Goal: Task Accomplishment & Management: Use online tool/utility

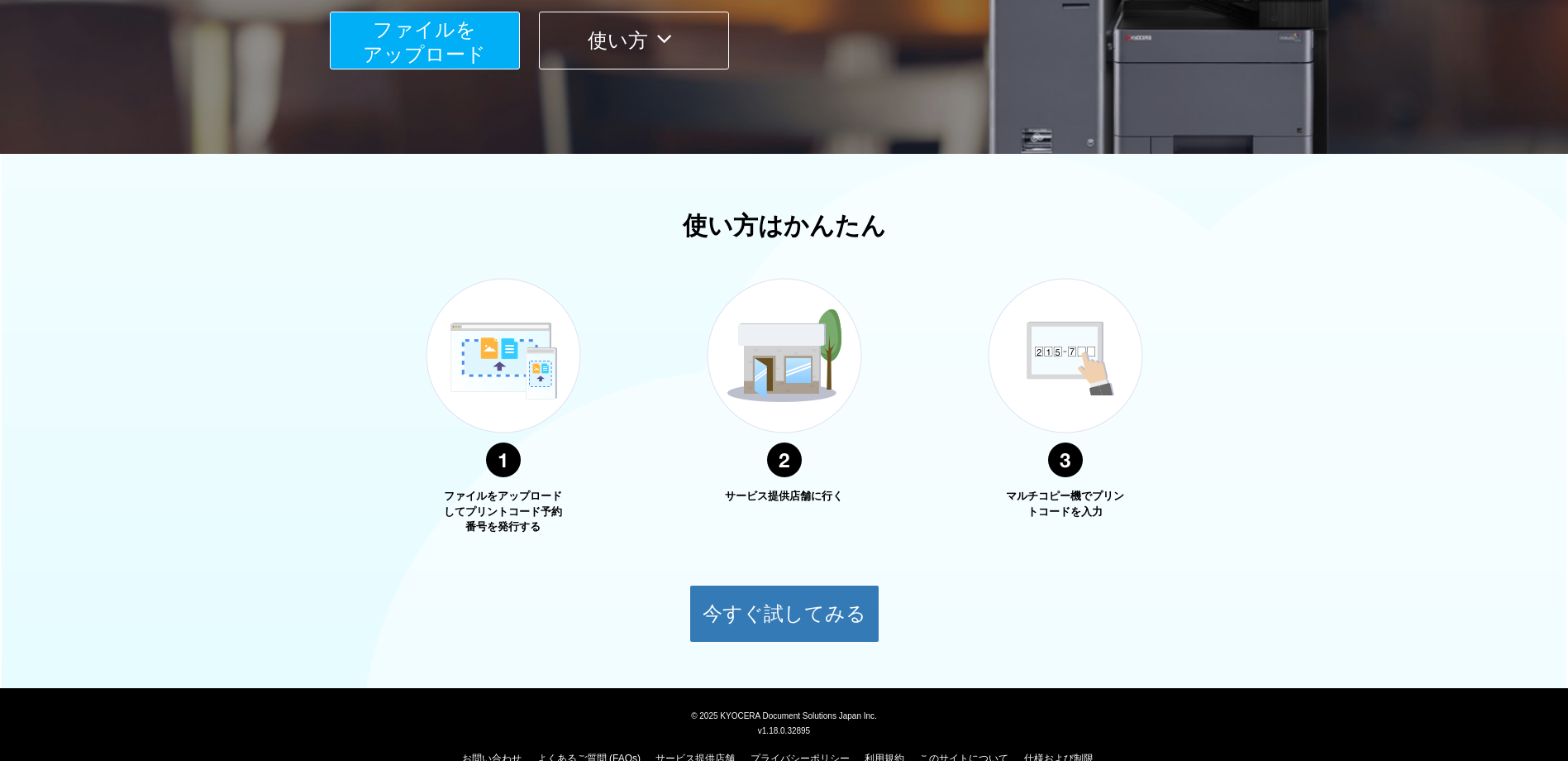
scroll to position [414, 0]
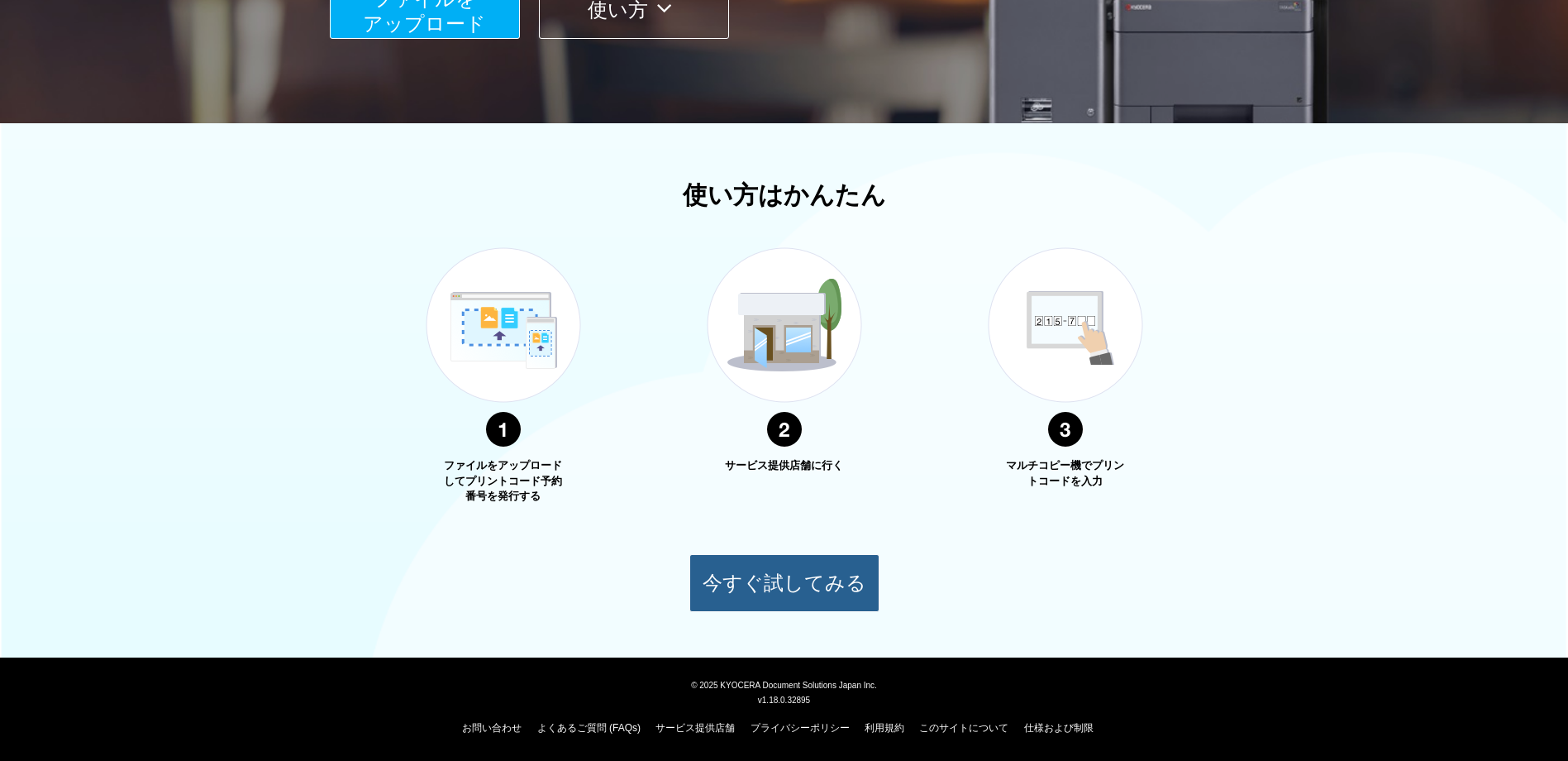
click at [730, 586] on button "今すぐ試してみる" at bounding box center [784, 583] width 190 height 58
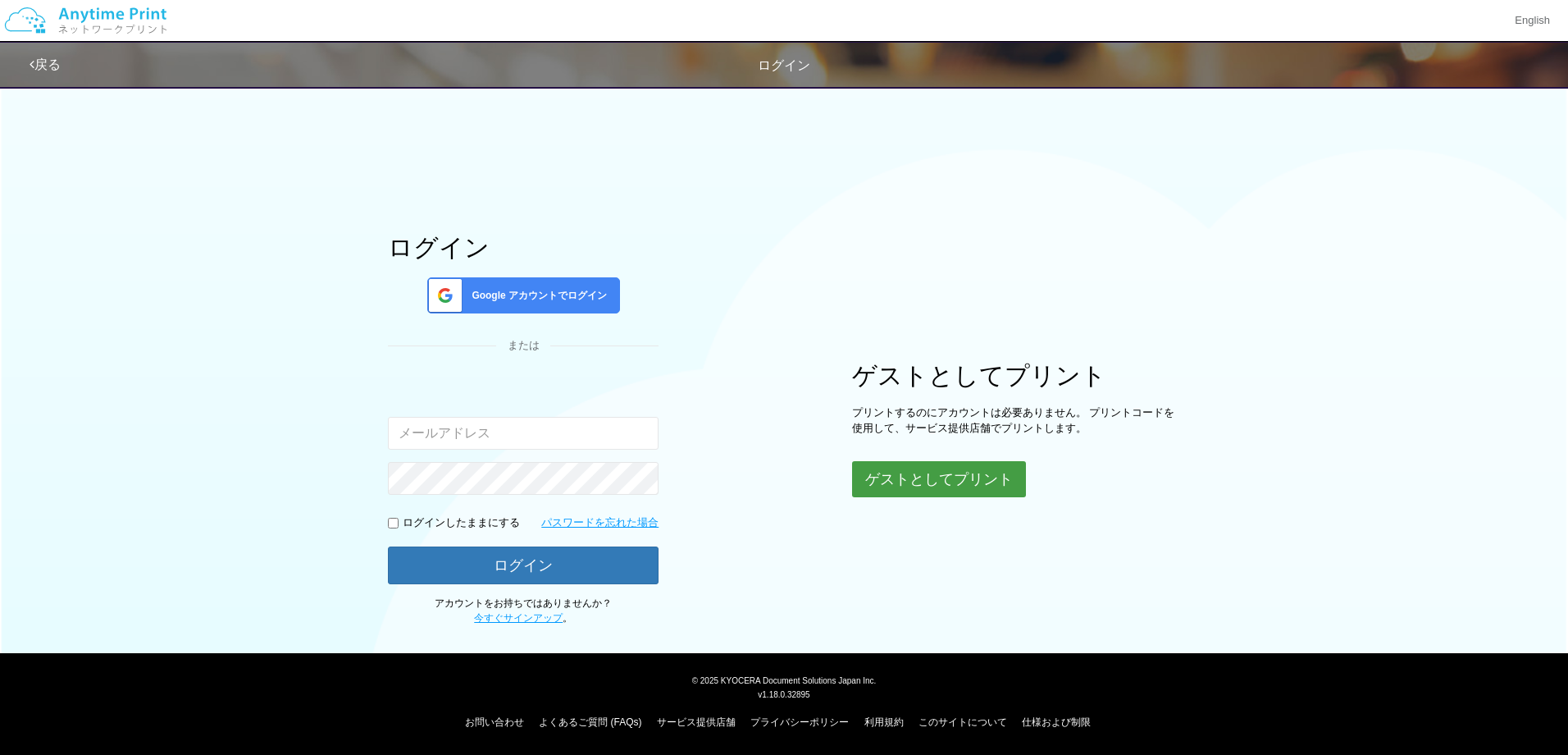
click at [895, 484] on button "ゲストとしてプリント" at bounding box center [939, 478] width 174 height 36
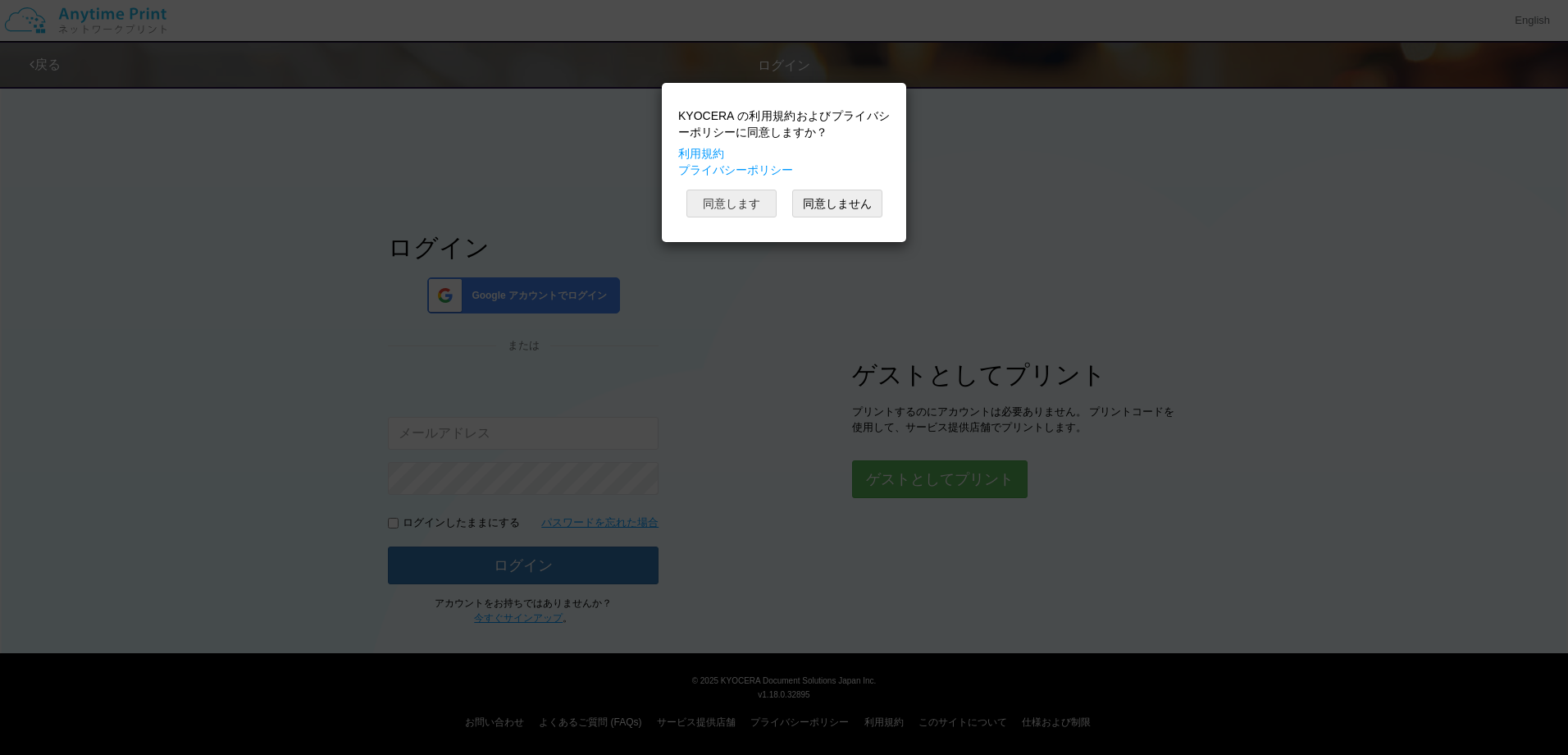
click at [727, 211] on button "同意します" at bounding box center [731, 203] width 90 height 28
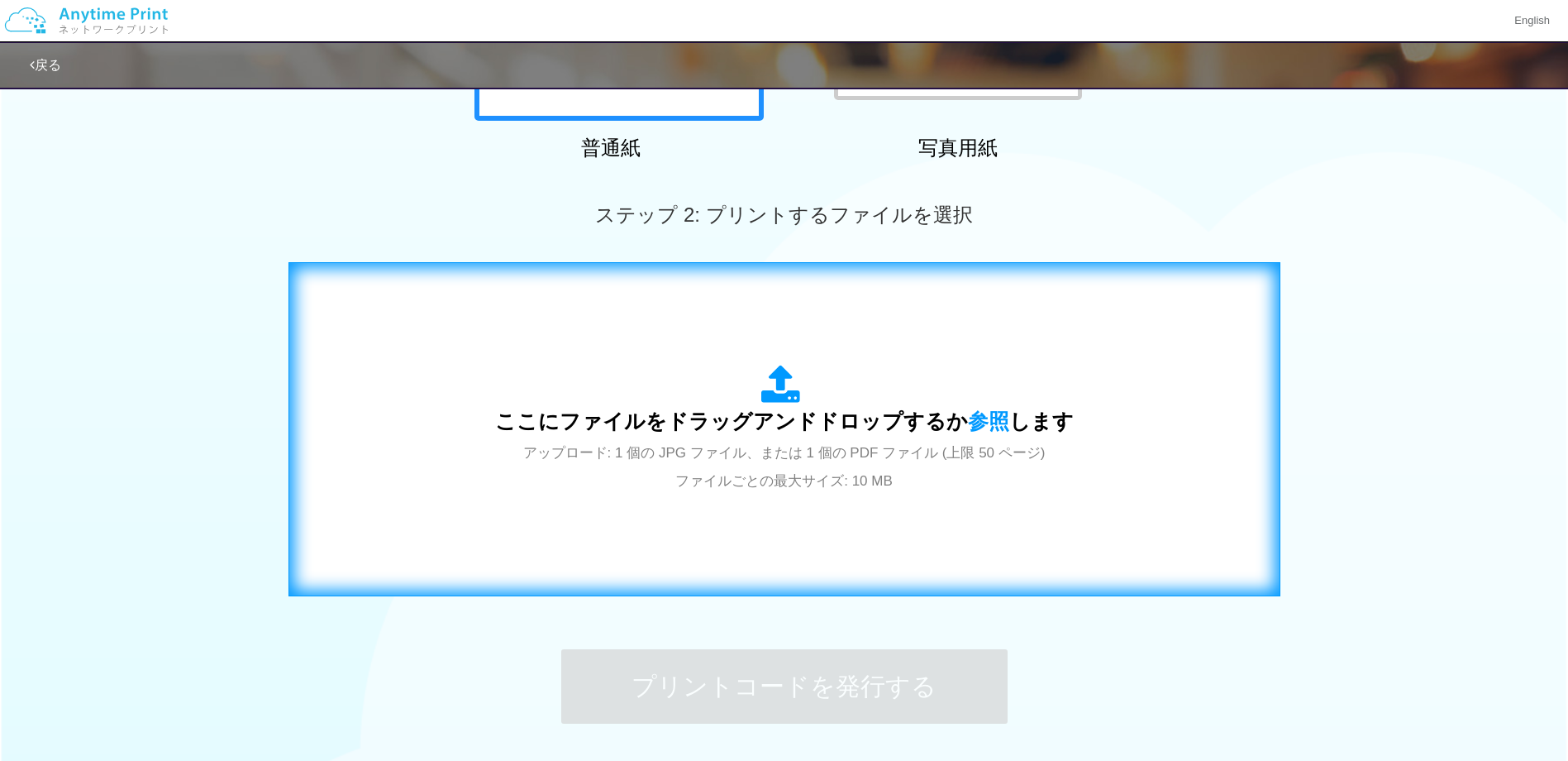
scroll to position [414, 0]
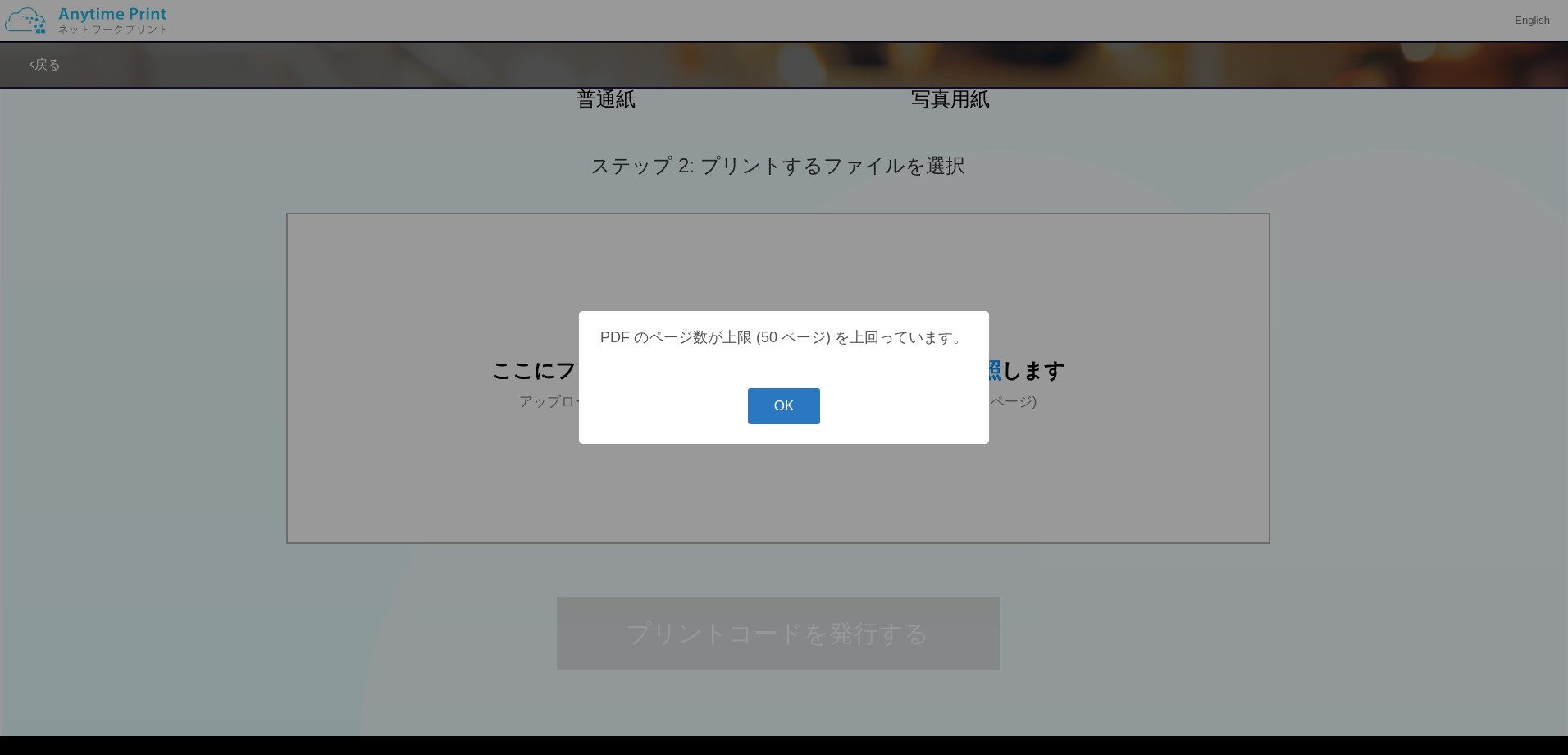
click at [783, 415] on button "OK" at bounding box center [784, 405] width 73 height 36
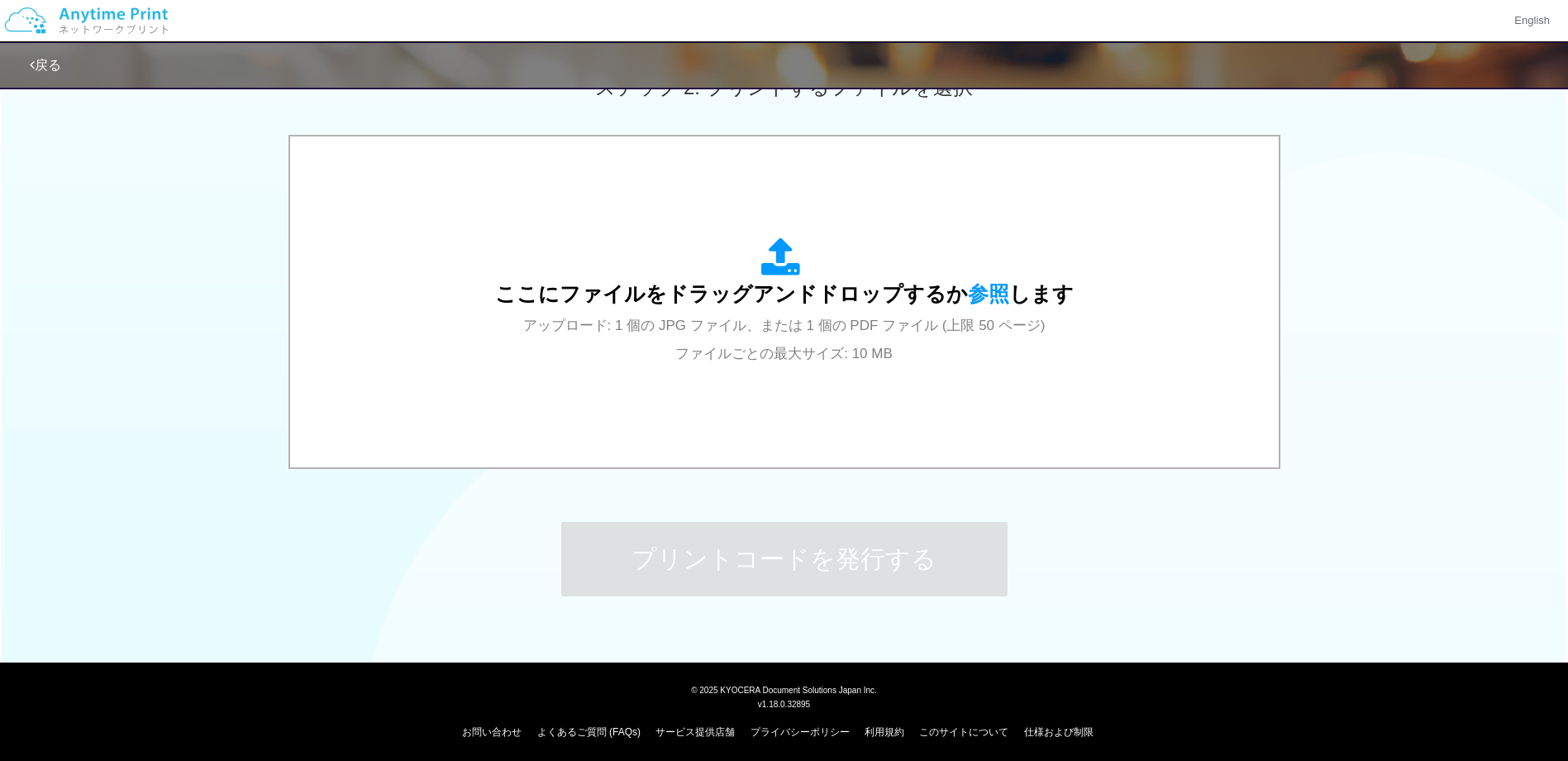
scroll to position [497, 0]
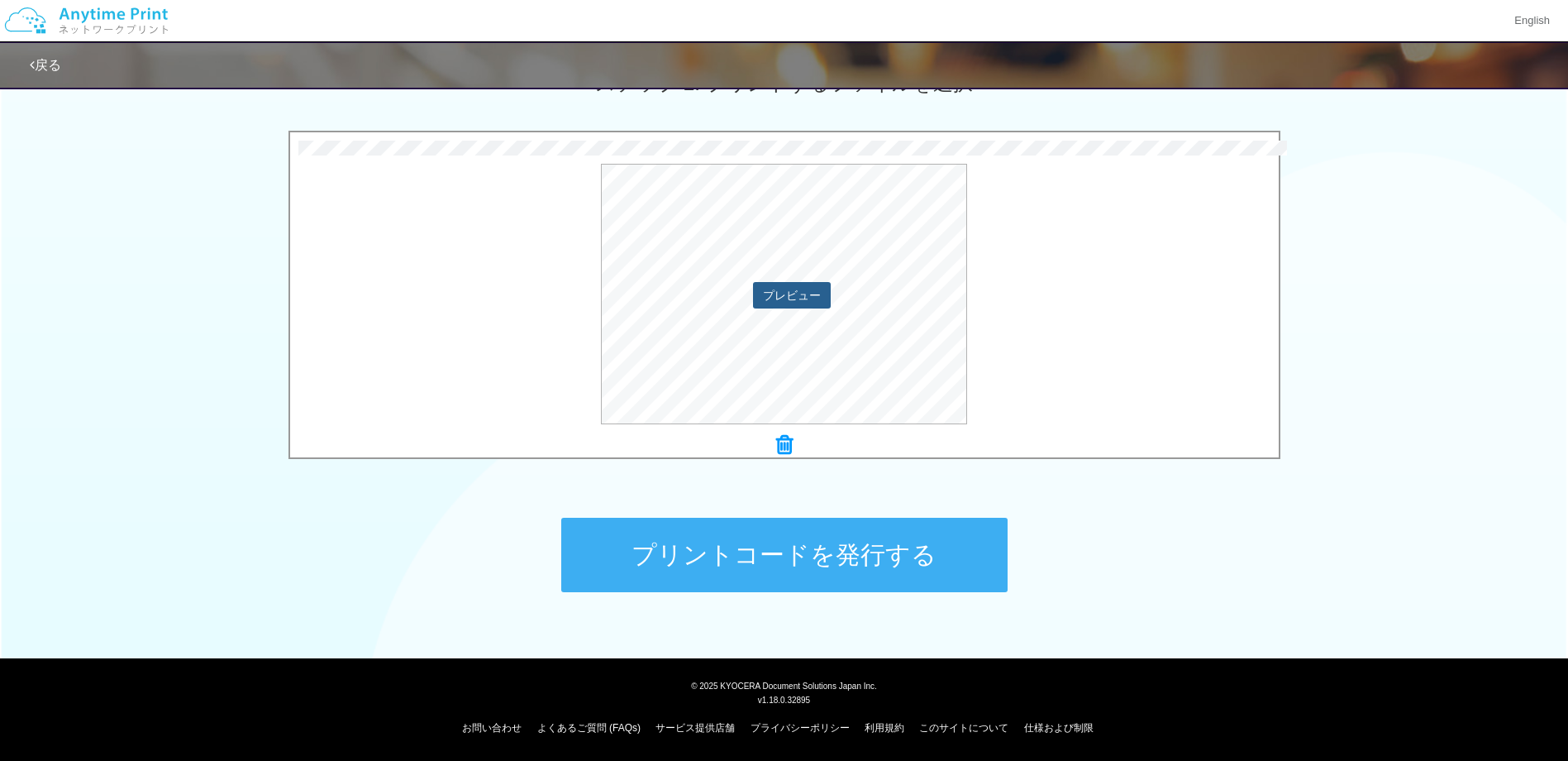
click at [808, 290] on button "プレビュー" at bounding box center [792, 295] width 78 height 27
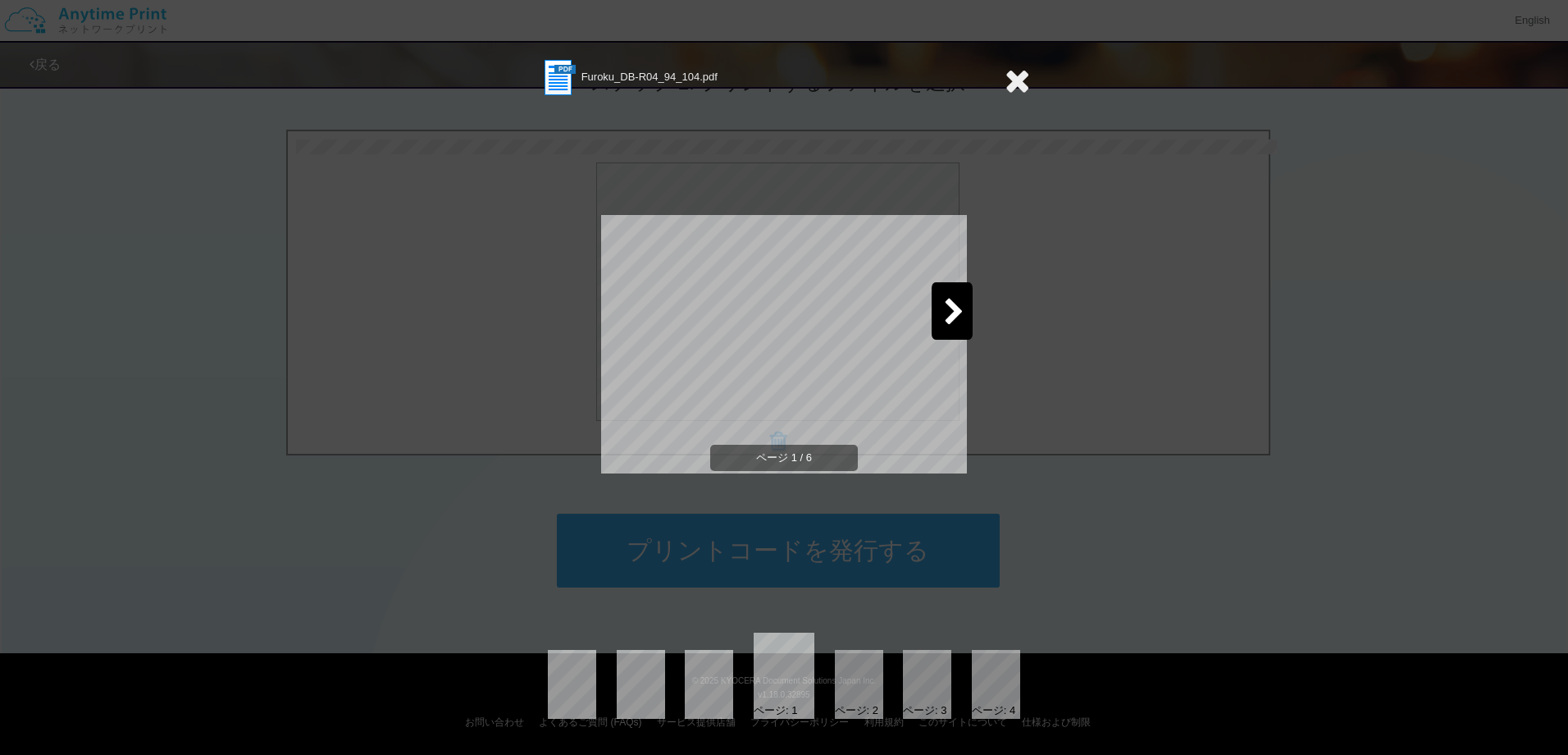
click at [1027, 71] on icon at bounding box center [1018, 80] width 25 height 33
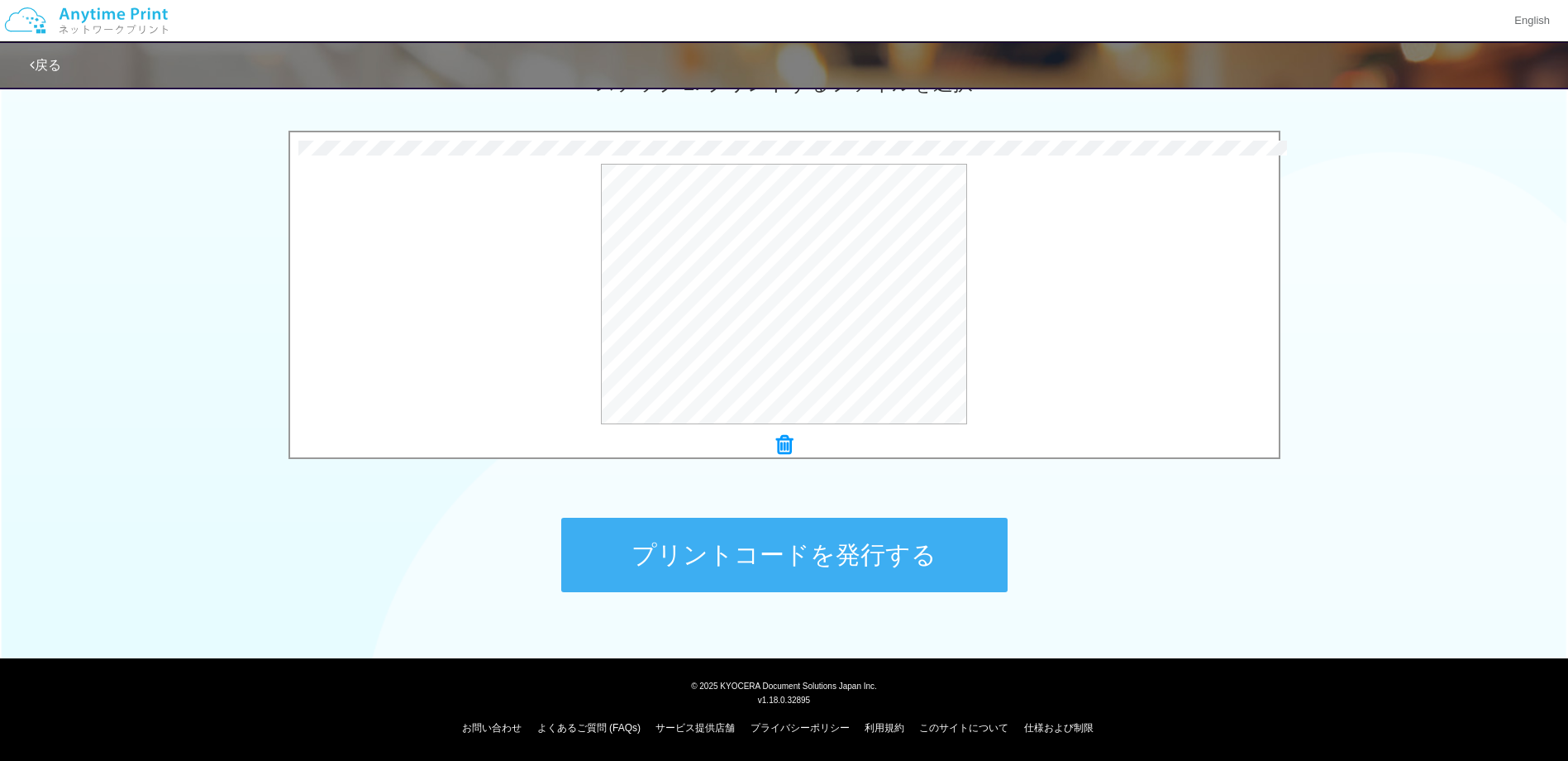
click at [863, 543] on button "プリントコードを発行する" at bounding box center [785, 554] width 446 height 74
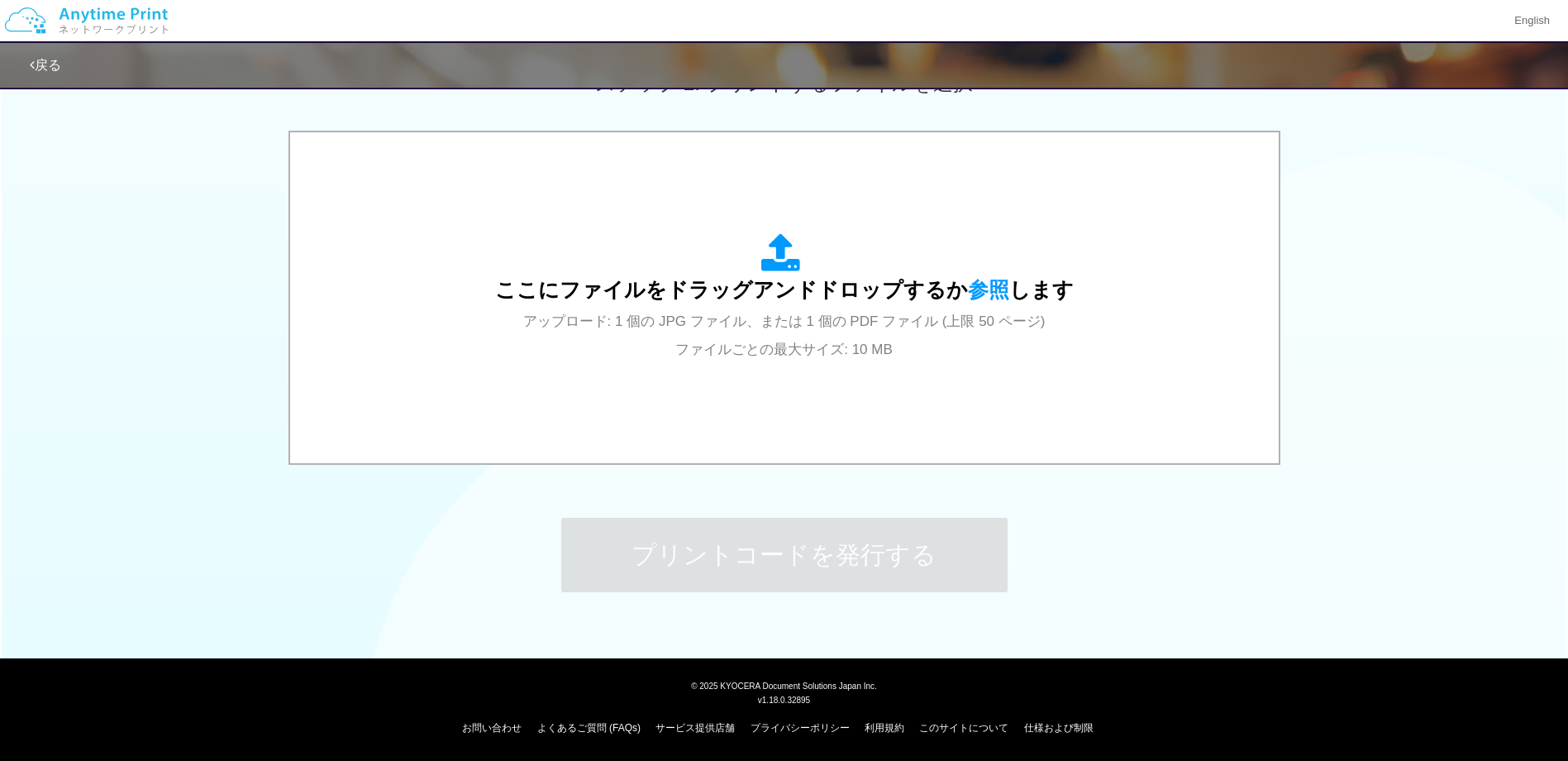
scroll to position [0, 0]
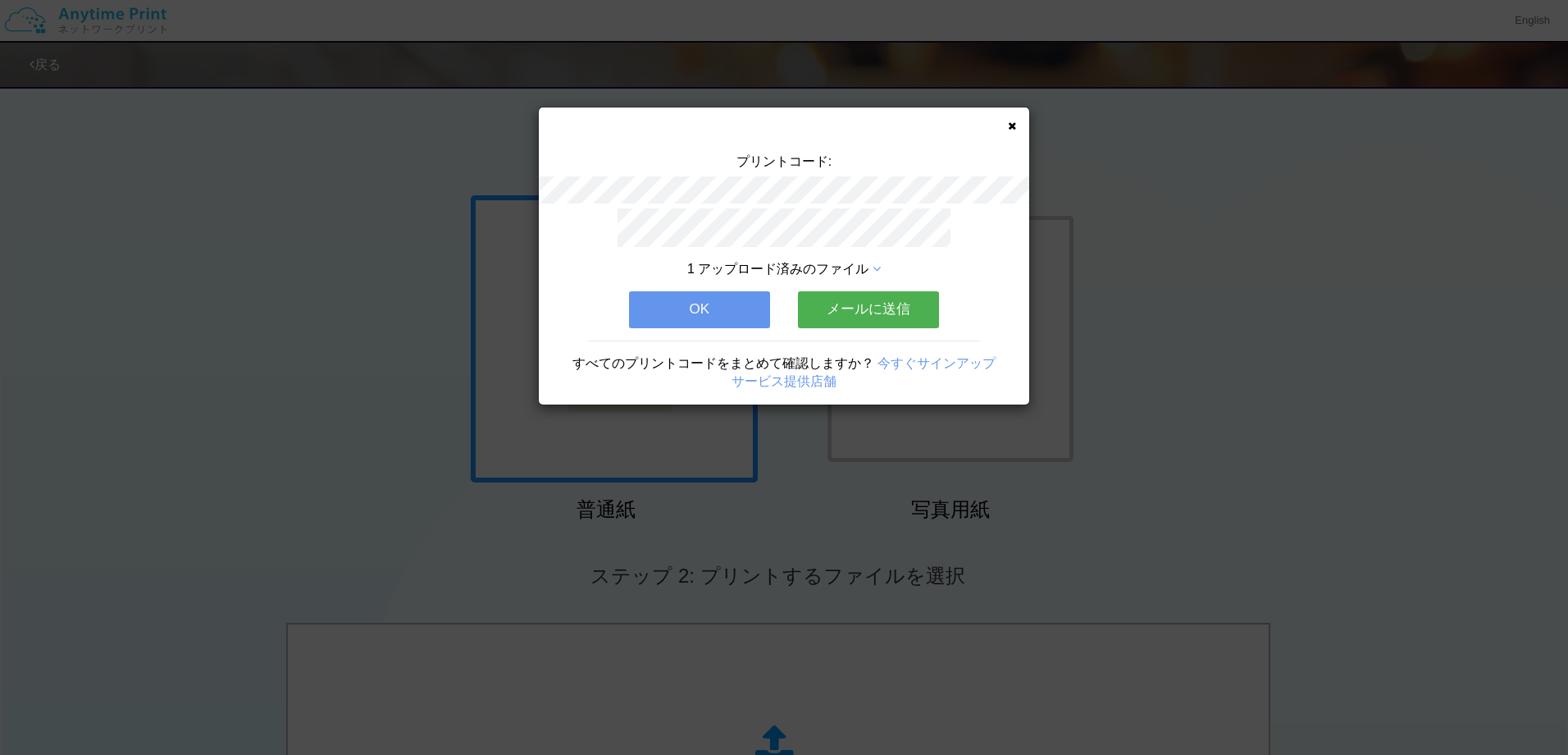
click at [859, 306] on button "メールに送信" at bounding box center [868, 309] width 141 height 36
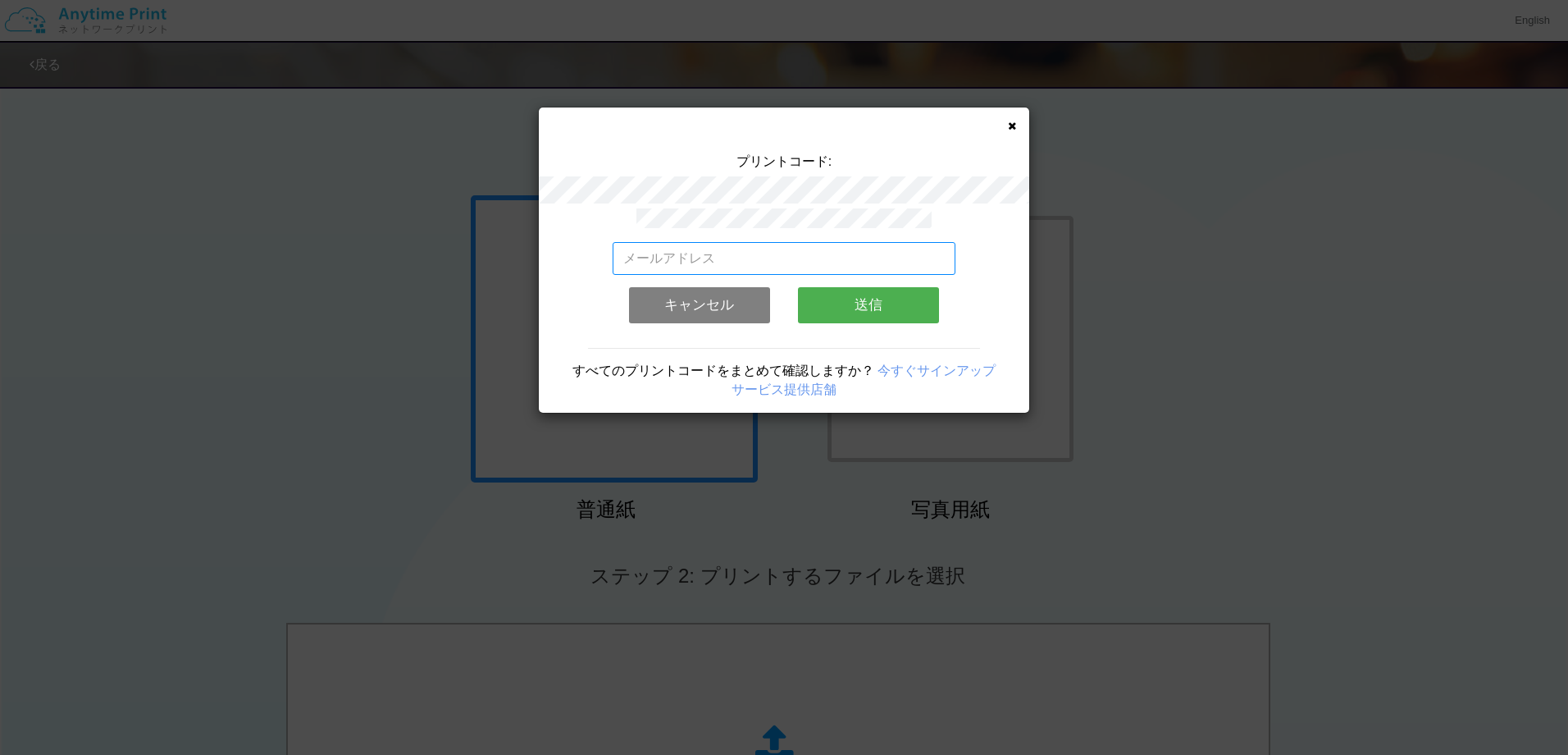
click at [850, 248] on input "email" at bounding box center [784, 258] width 343 height 33
type input "[EMAIL_ADDRESS][DOMAIN_NAME]"
click at [863, 294] on button "送信" at bounding box center [868, 305] width 141 height 36
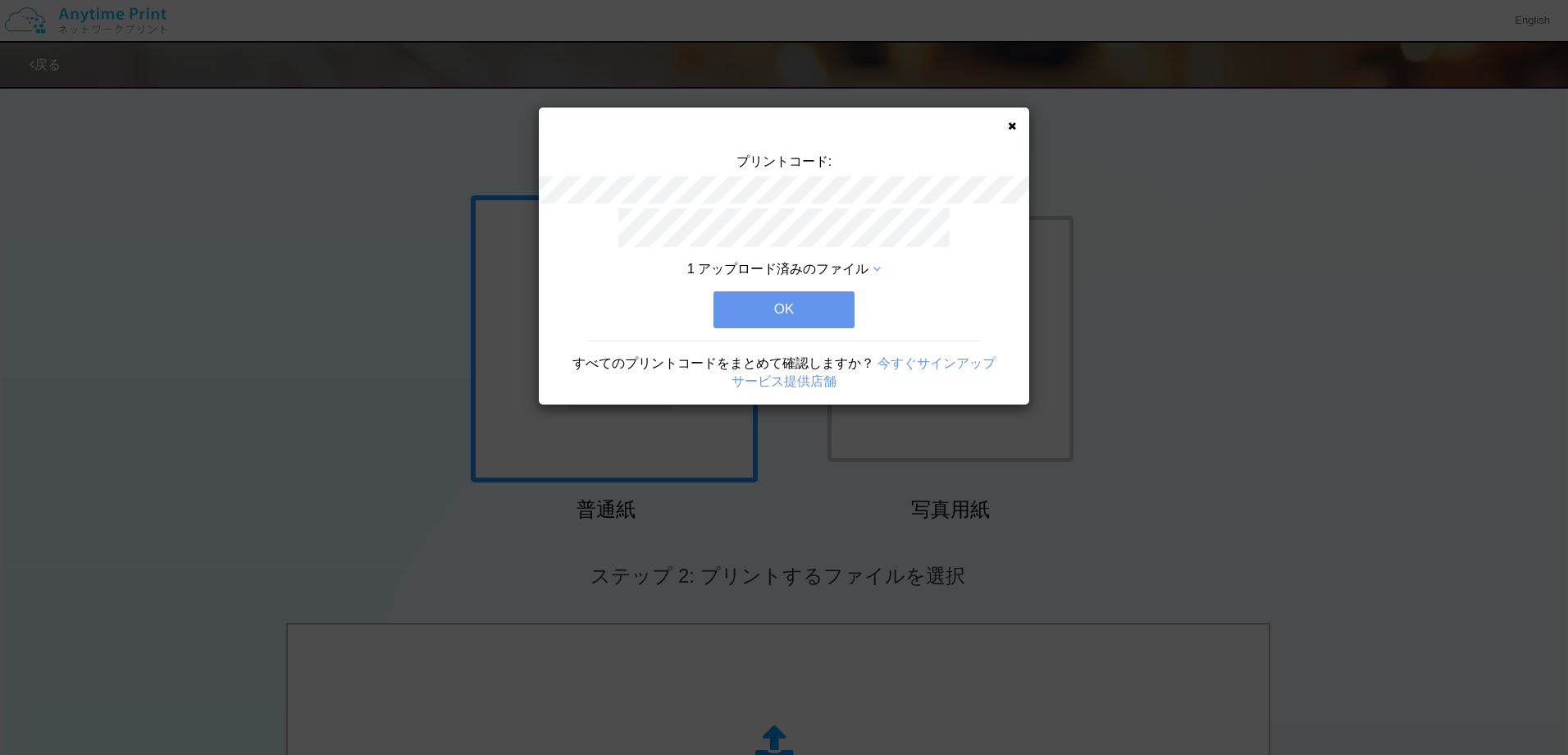
click at [799, 302] on button "OK" at bounding box center [784, 309] width 141 height 36
